Goal: Task Accomplishment & Management: Manage account settings

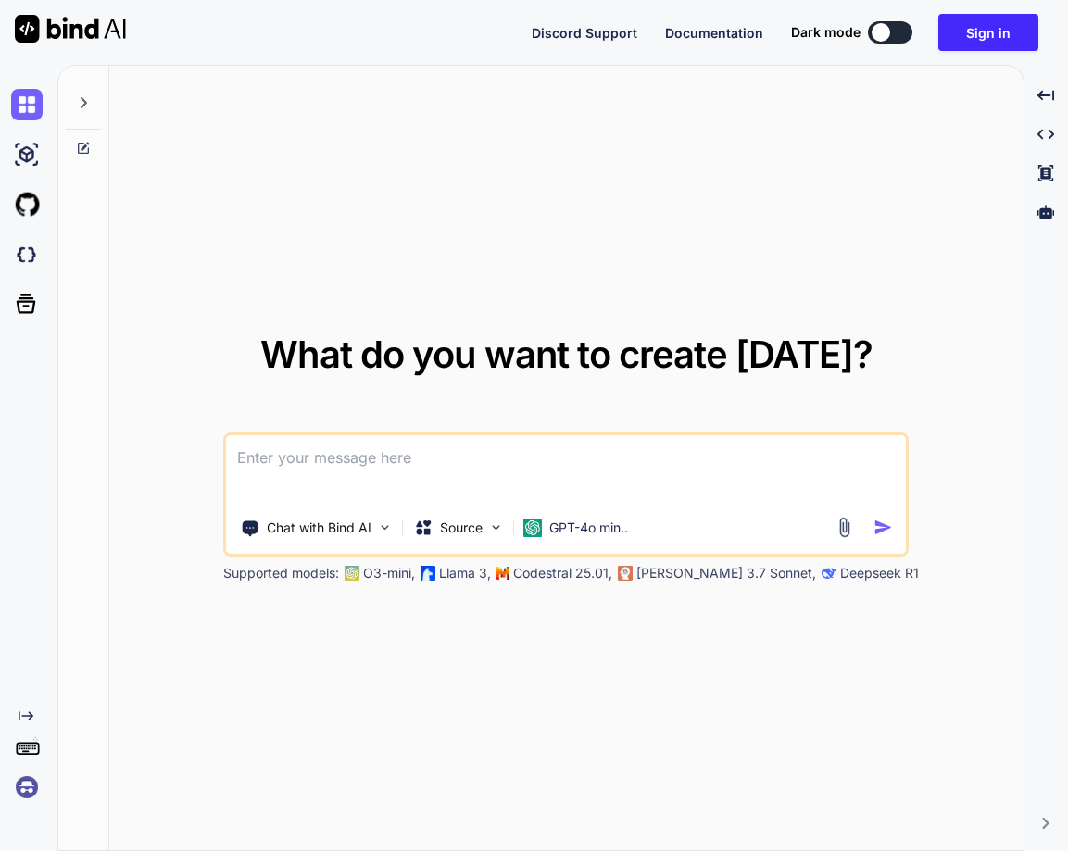
click at [21, 781] on img at bounding box center [26, 787] width 31 height 31
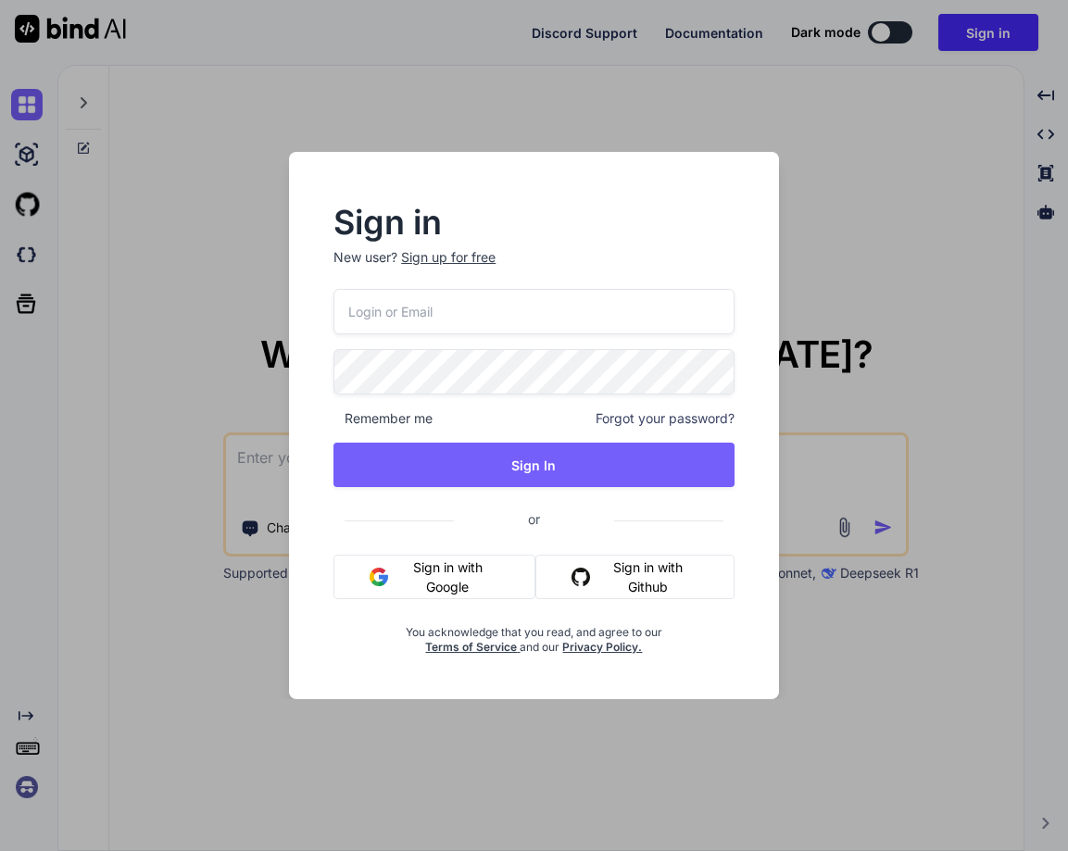
click at [405, 320] on input "email" at bounding box center [533, 311] width 400 height 45
paste input "nancy@yopmail.com"
type input "nancy@yopmail.com"
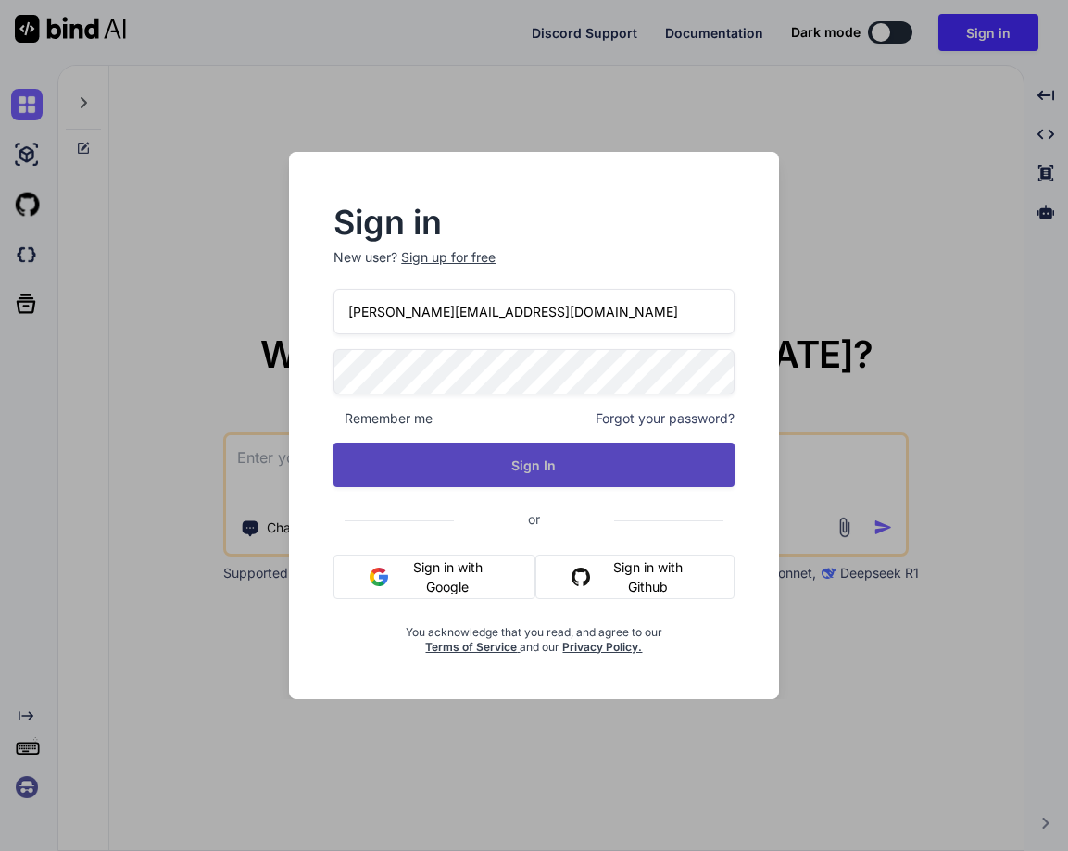
click at [569, 484] on button "Sign In" at bounding box center [533, 465] width 400 height 44
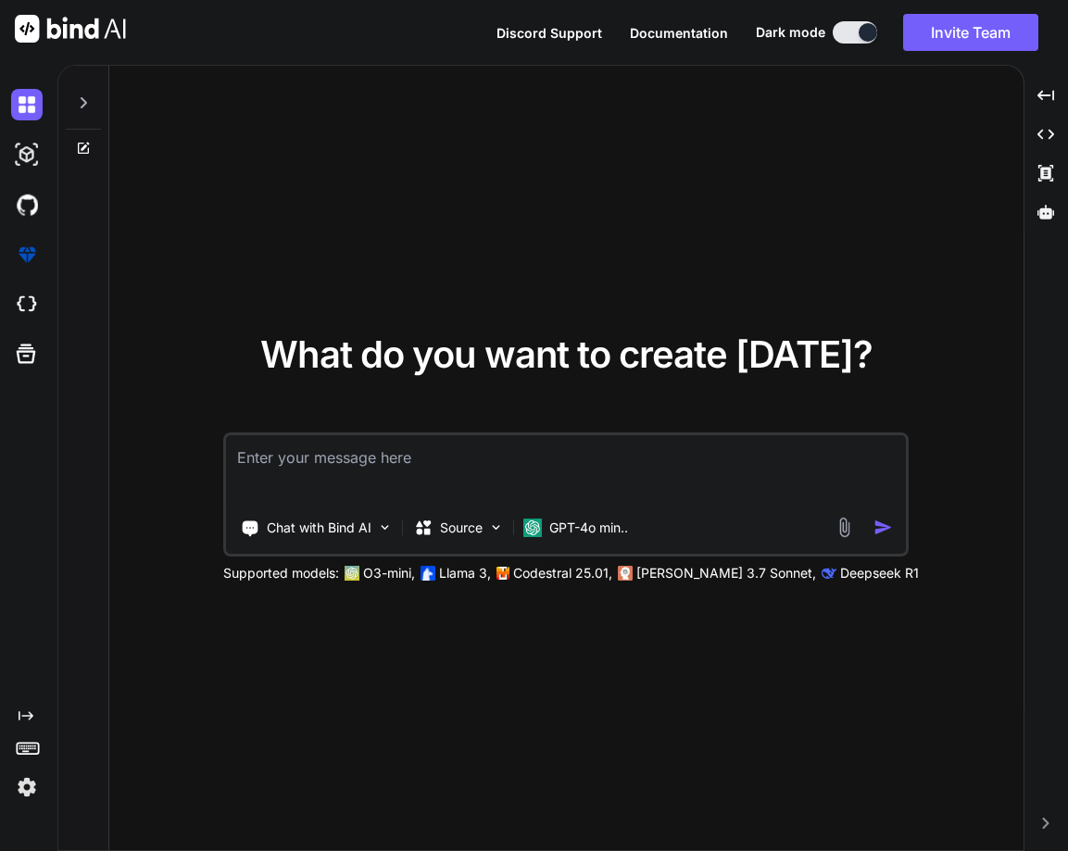
click at [23, 790] on img at bounding box center [26, 787] width 31 height 31
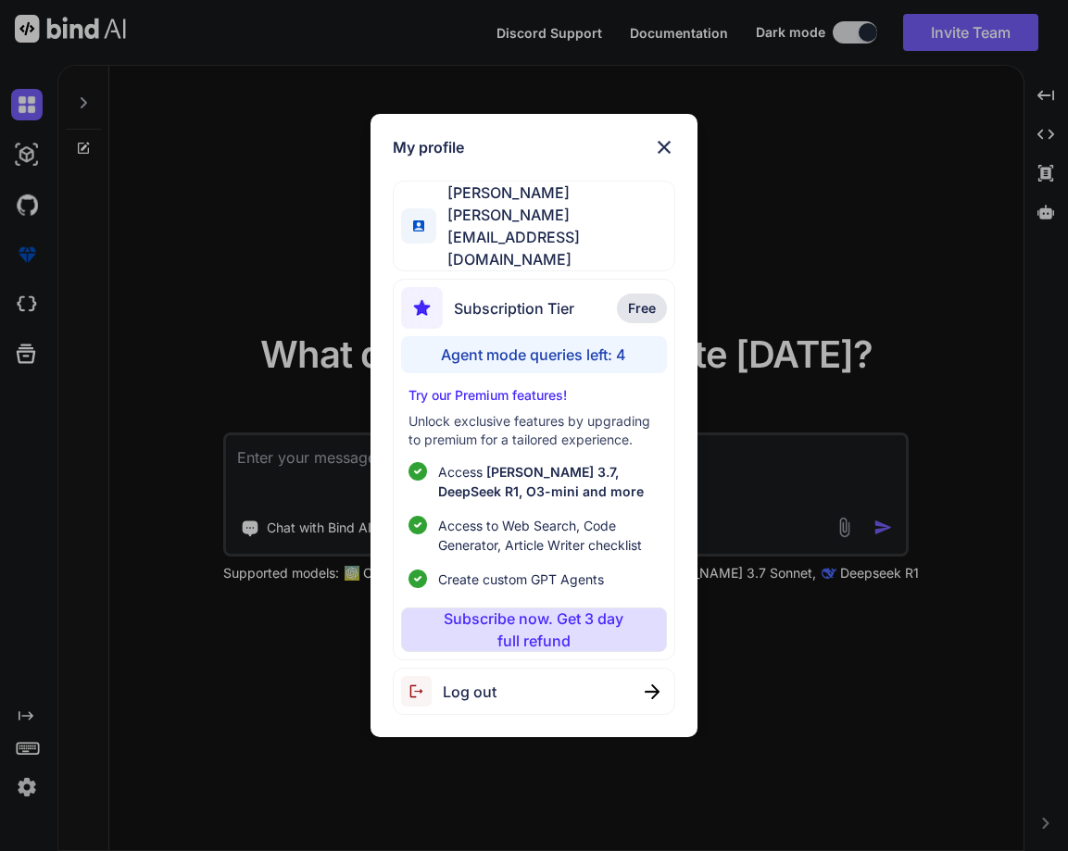
click at [554, 680] on div "Log out" at bounding box center [534, 691] width 282 height 47
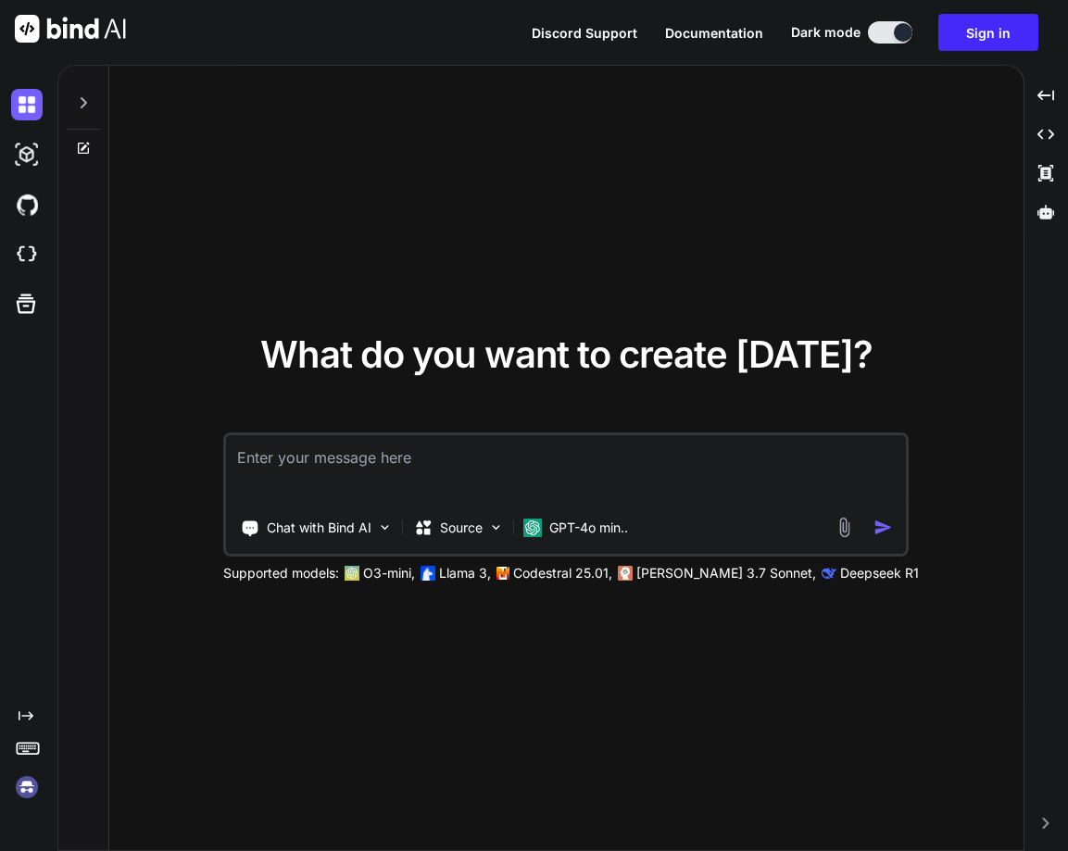
click at [27, 771] on div "Created with Pixso." at bounding box center [25, 756] width 50 height 94
click at [27, 786] on img at bounding box center [26, 787] width 31 height 31
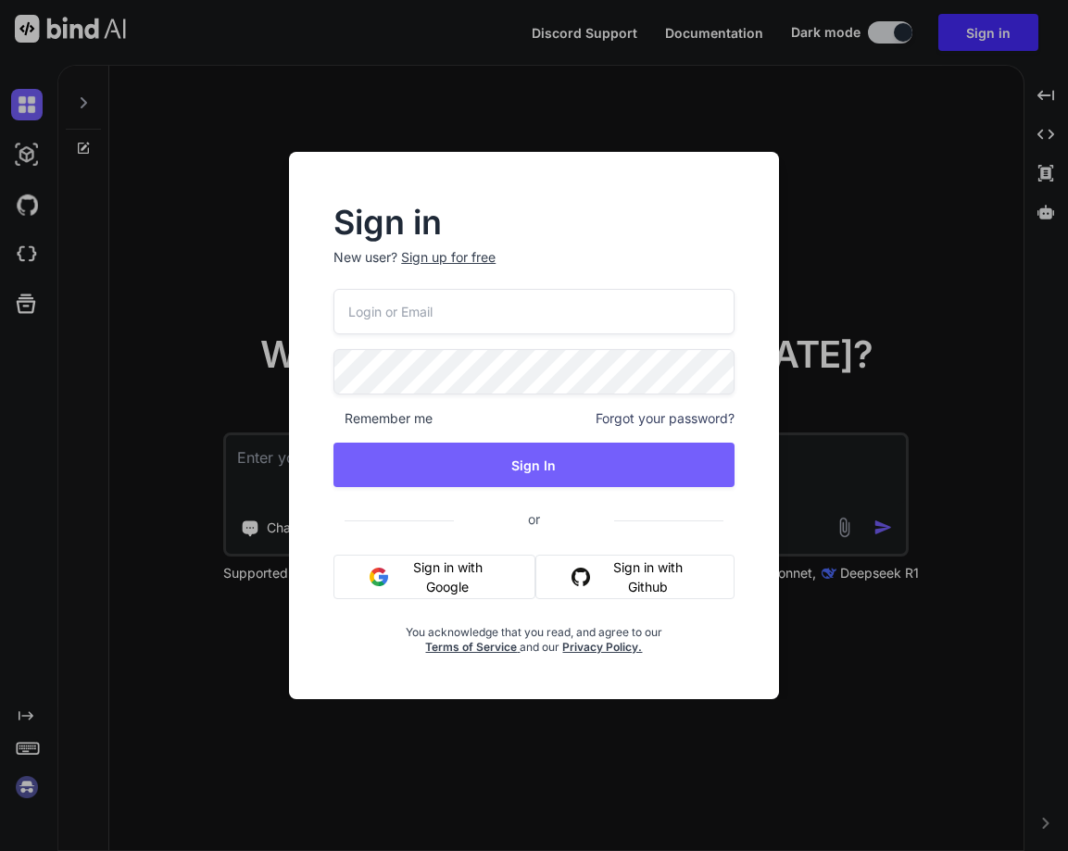
click at [396, 304] on input "email" at bounding box center [533, 311] width 400 height 45
paste input "[EMAIL_ADDRESS][DOMAIN_NAME]"
type input "[EMAIL_ADDRESS][DOMAIN_NAME]"
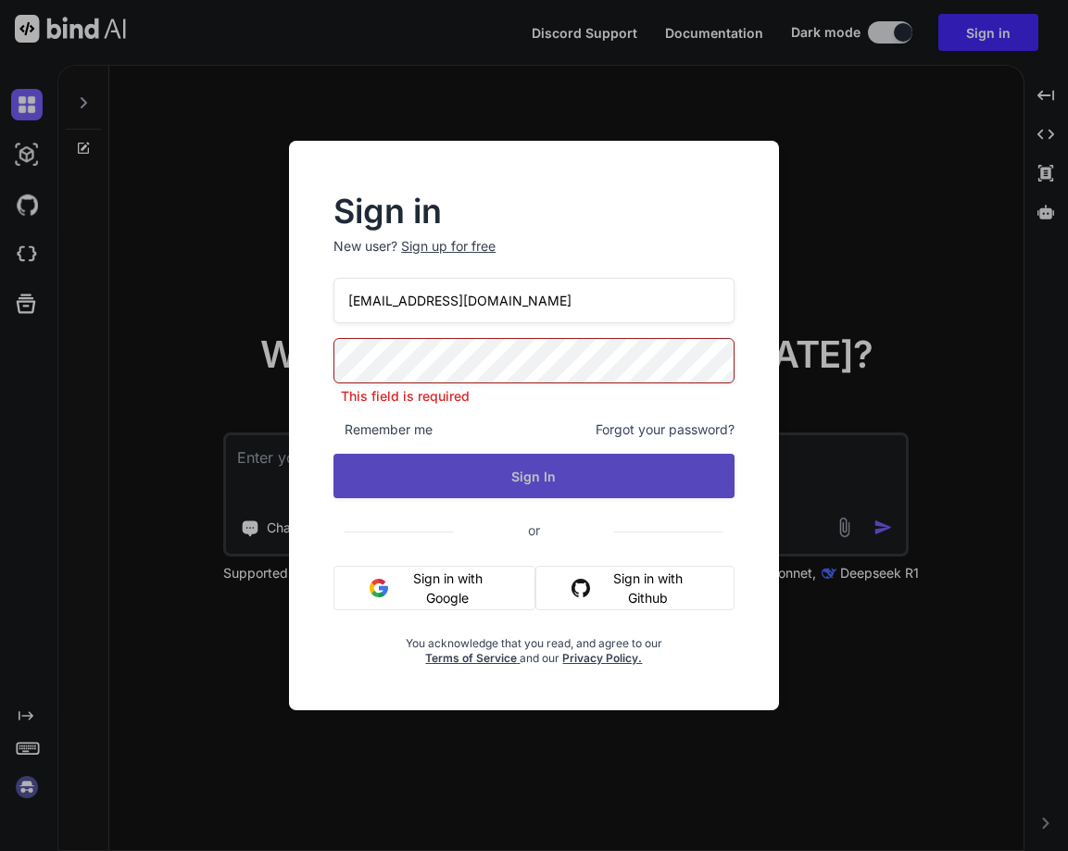
click at [513, 475] on button "Sign In" at bounding box center [533, 476] width 400 height 44
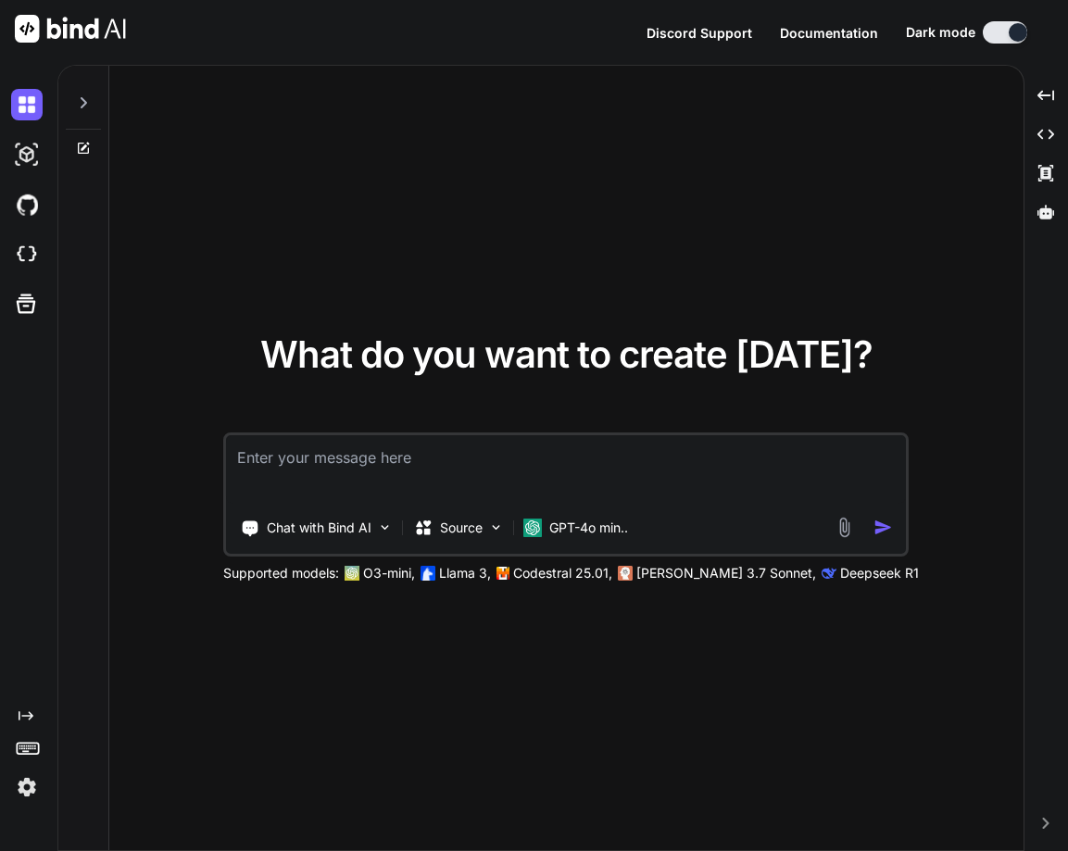
click at [31, 788] on img at bounding box center [26, 787] width 31 height 31
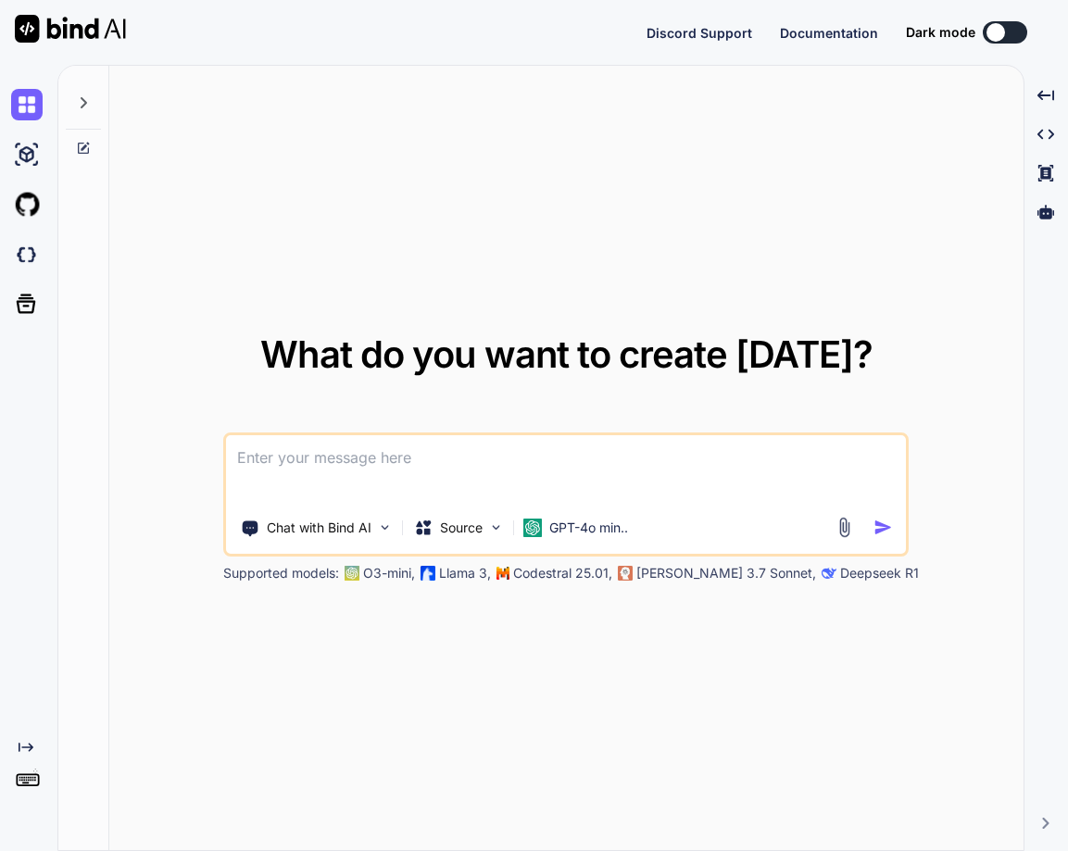
type textarea "x"
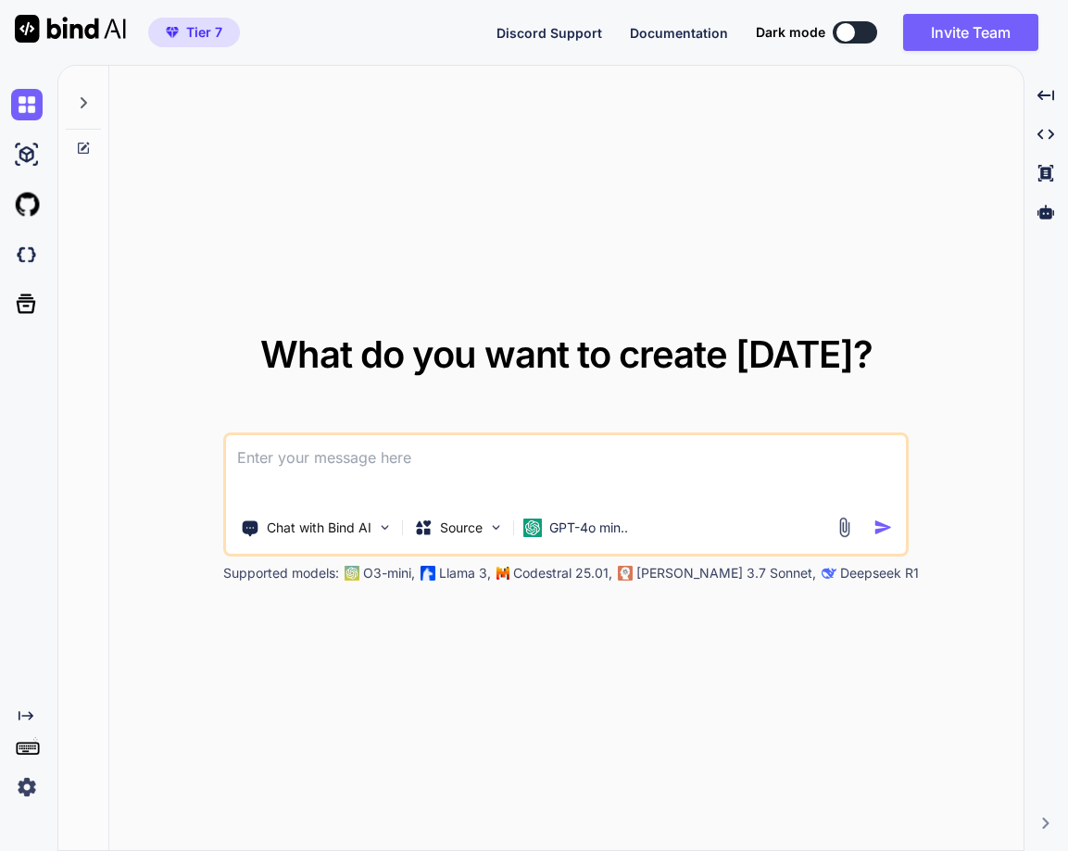
click at [31, 788] on img at bounding box center [26, 787] width 31 height 31
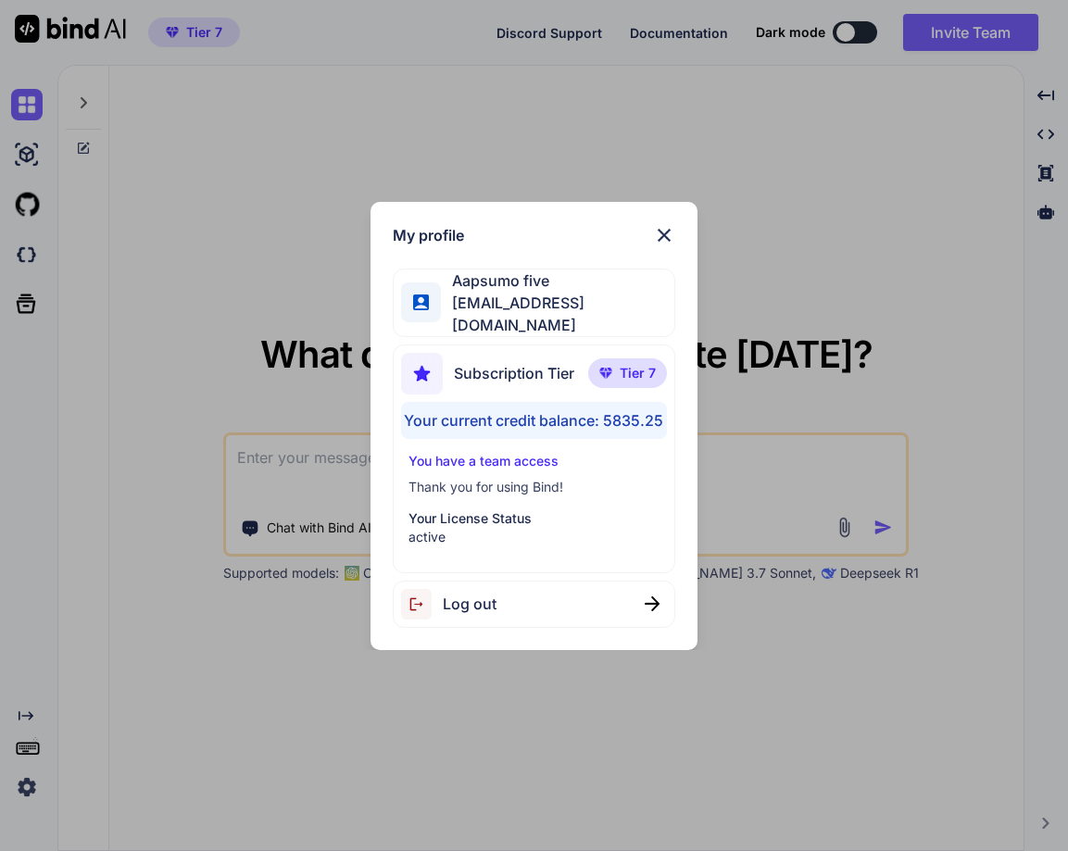
click at [496, 605] on span "Log out" at bounding box center [470, 604] width 54 height 22
